Goal: Use online tool/utility: Utilize a website feature to perform a specific function

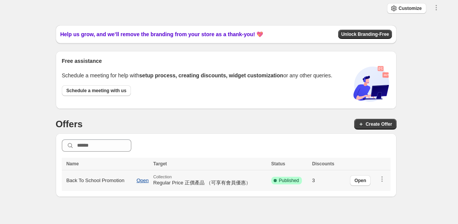
click at [142, 181] on span "Open" at bounding box center [143, 181] width 12 height 6
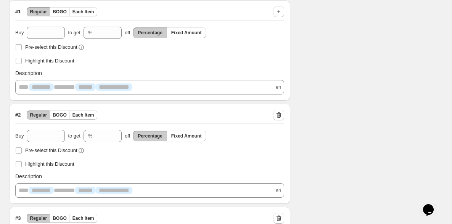
scroll to position [273, 0]
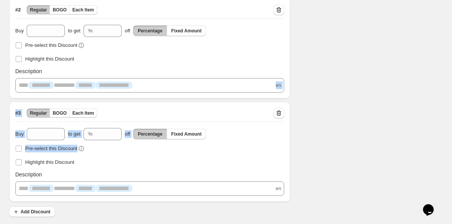
drag, startPoint x: 355, startPoint y: 83, endPoint x: 399, endPoint y: 162, distance: 90.5
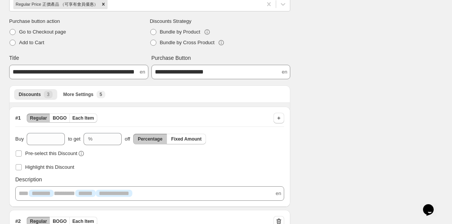
scroll to position [0, 0]
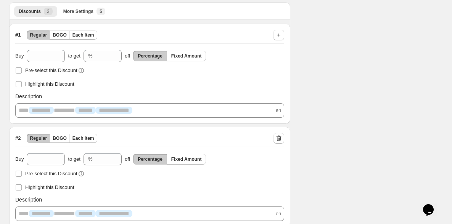
scroll to position [273, 0]
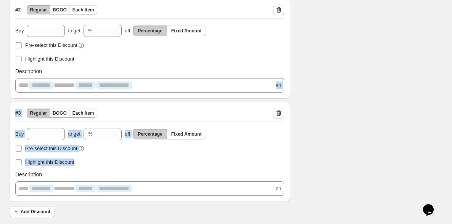
drag, startPoint x: 418, startPoint y: 168, endPoint x: 338, endPoint y: 98, distance: 106.8
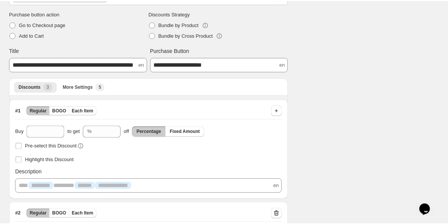
scroll to position [0, 0]
